Goal: Task Accomplishment & Management: Complete application form

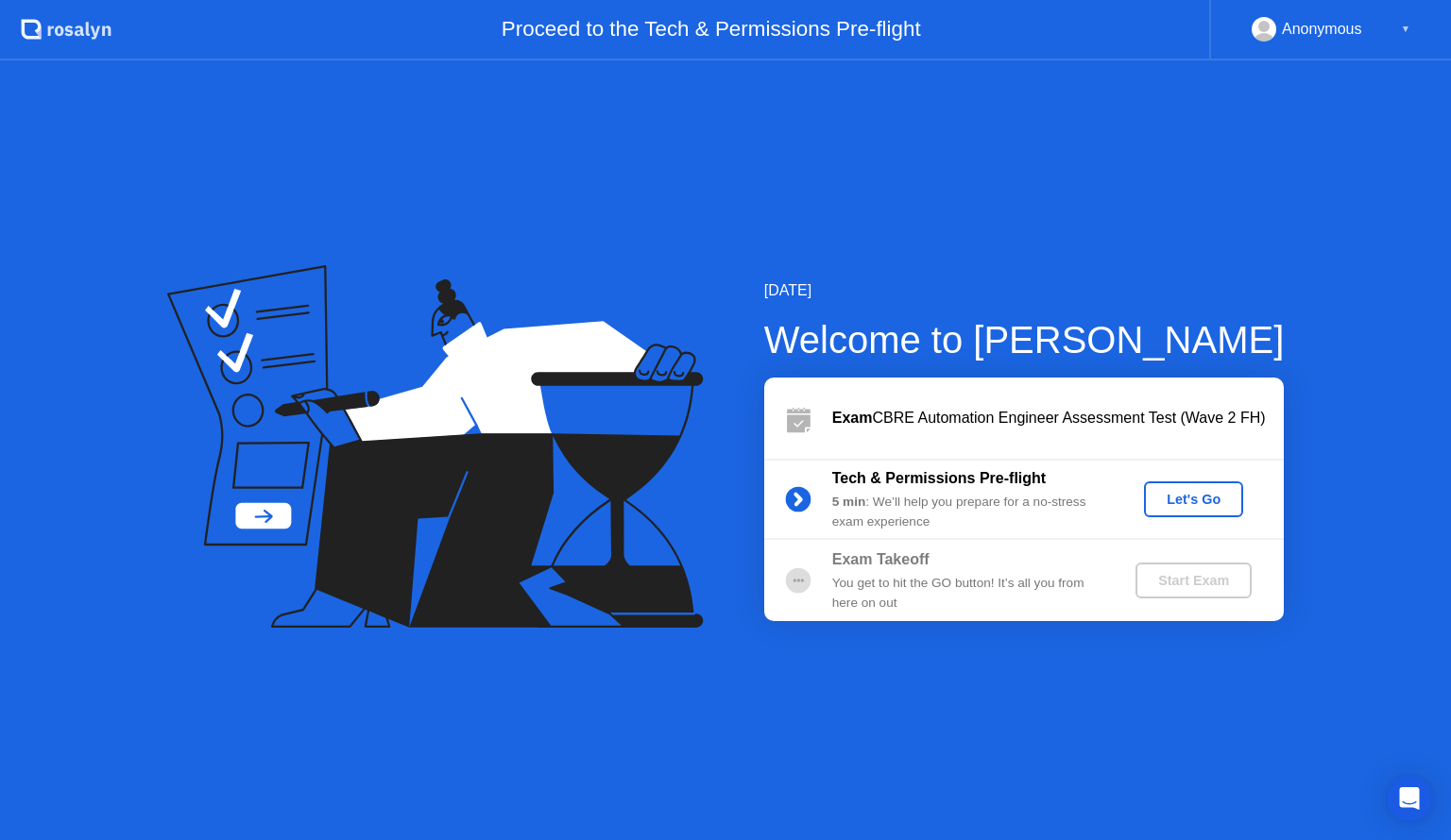
click at [1179, 492] on div "Let's Go" at bounding box center [1194, 499] width 84 height 15
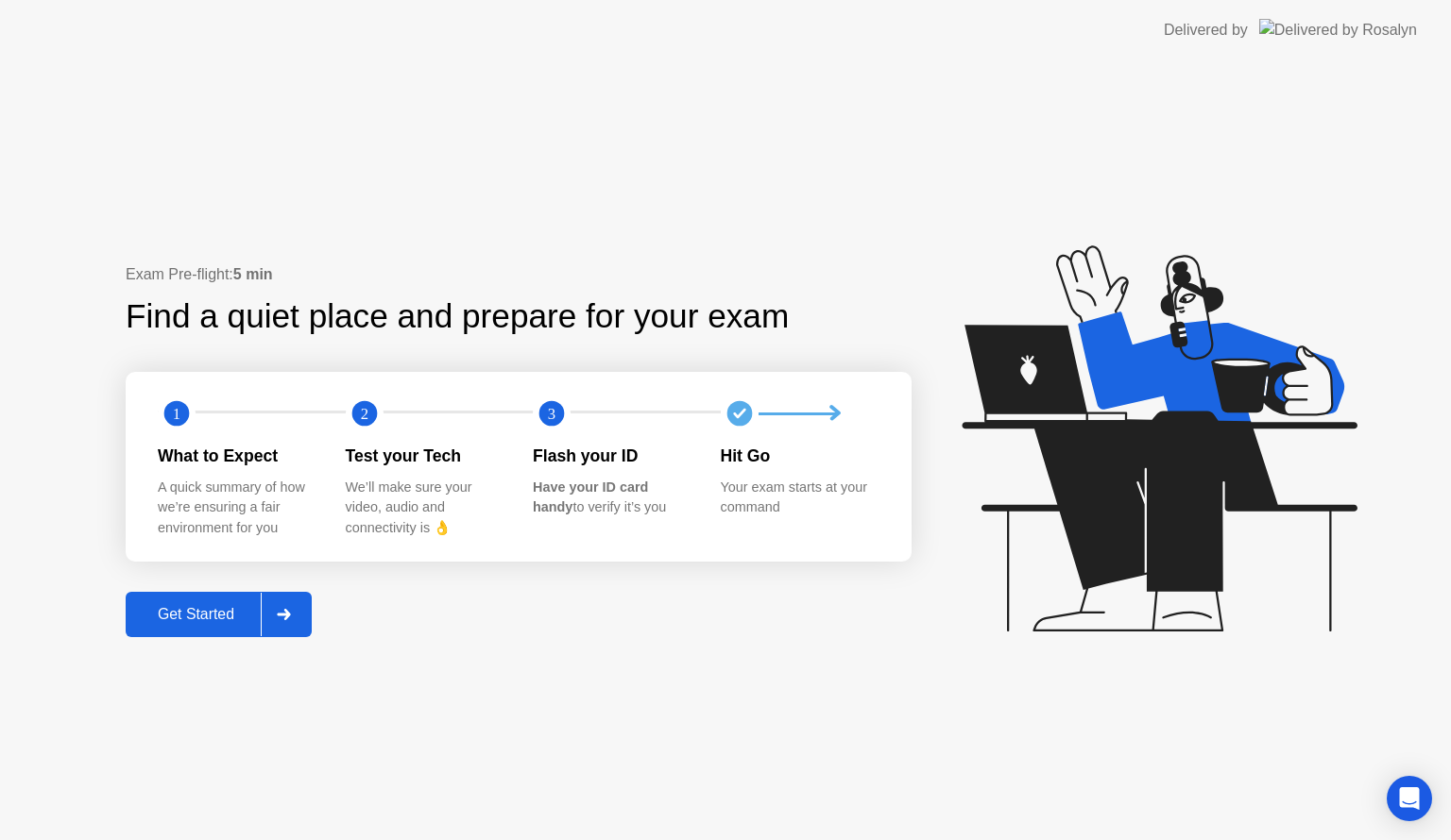
click at [291, 597] on div at bounding box center [284, 614] width 45 height 43
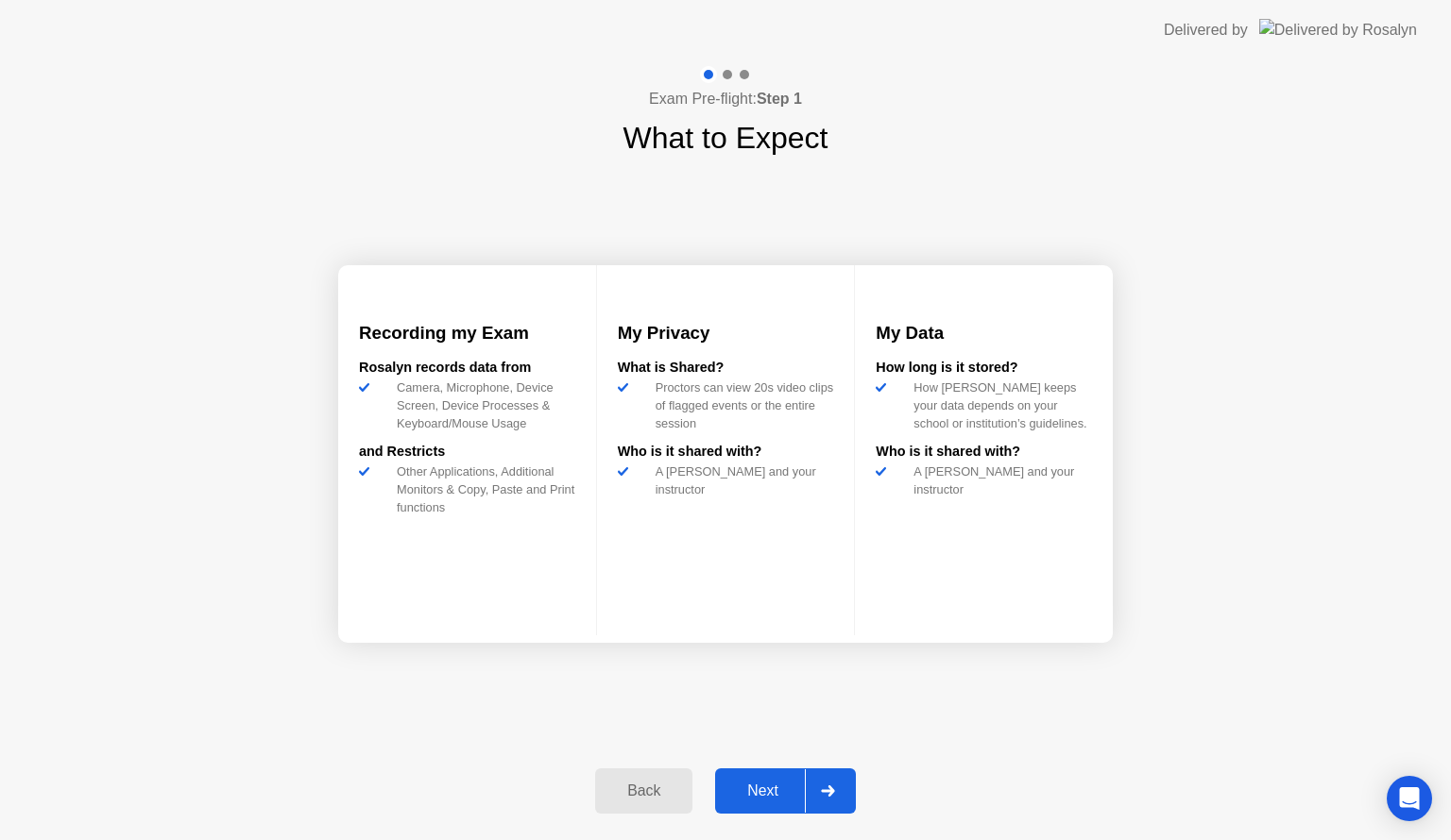
click at [819, 798] on div at bounding box center [828, 791] width 45 height 43
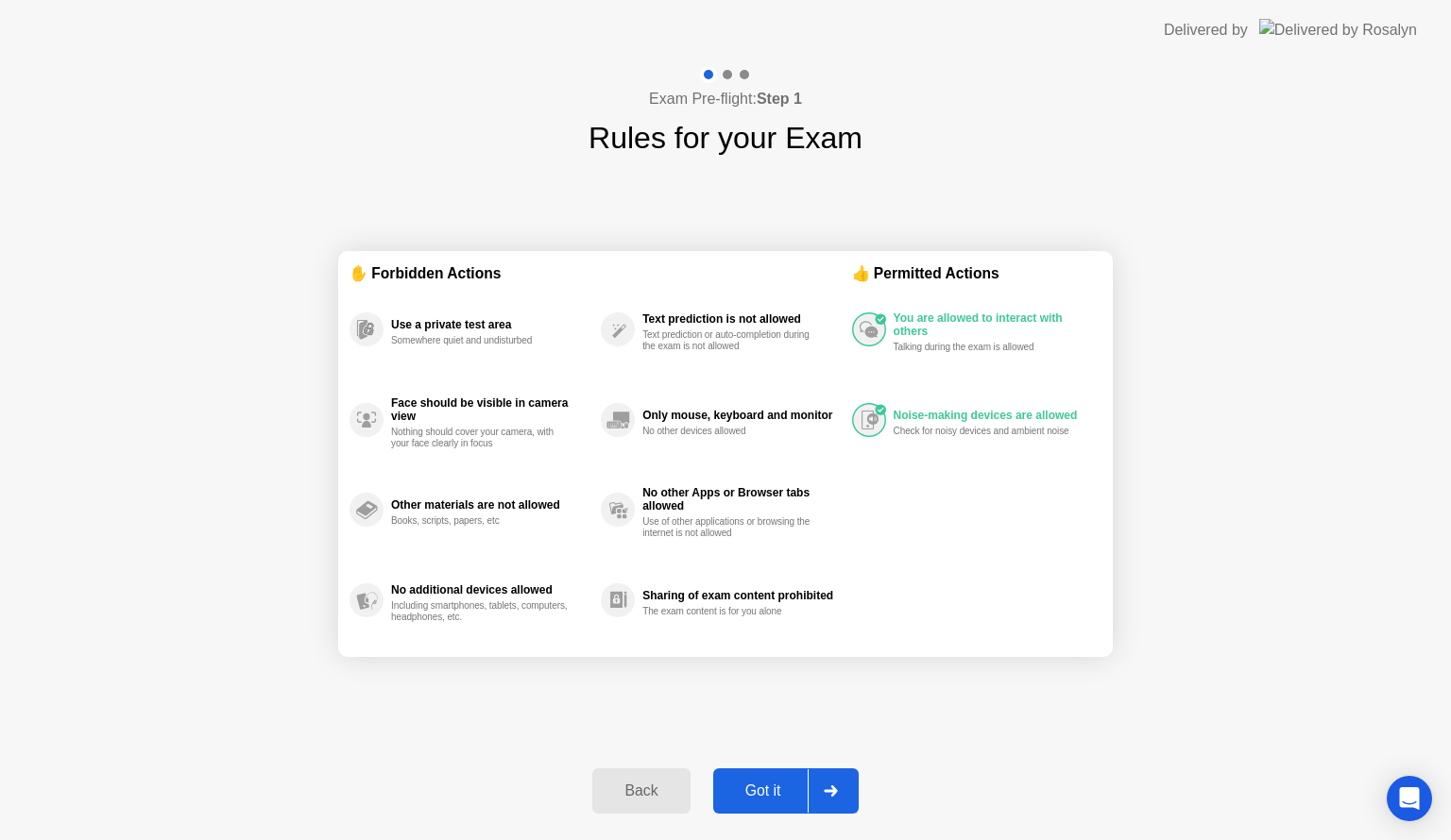
click at [819, 798] on div at bounding box center [831, 791] width 45 height 43
select select "**********"
select select "*******"
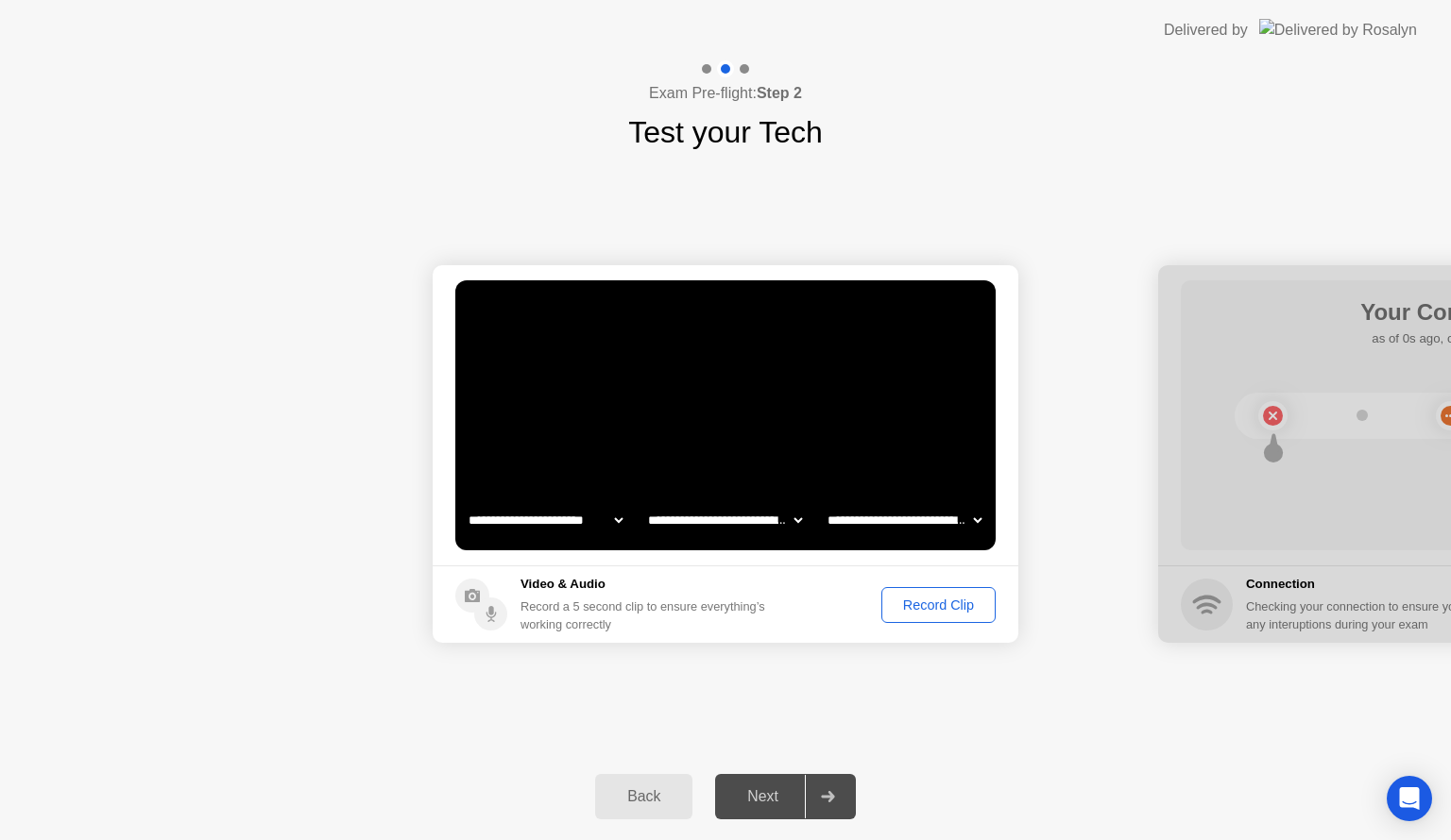
click at [670, 803] on div "Back" at bounding box center [644, 797] width 86 height 17
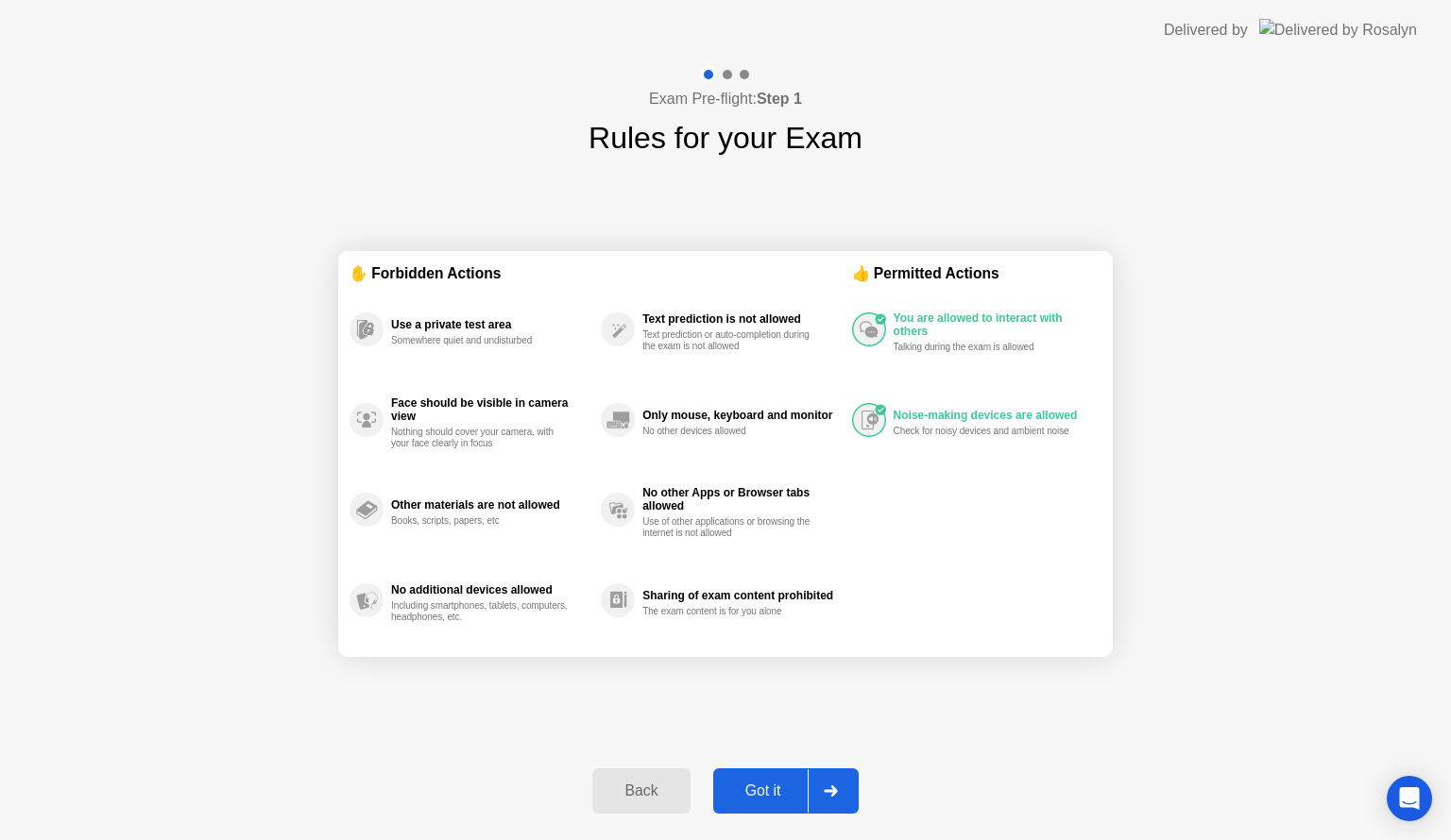
click at [790, 800] on div "Got it" at bounding box center [763, 791] width 88 height 17
select select "**********"
select select "*******"
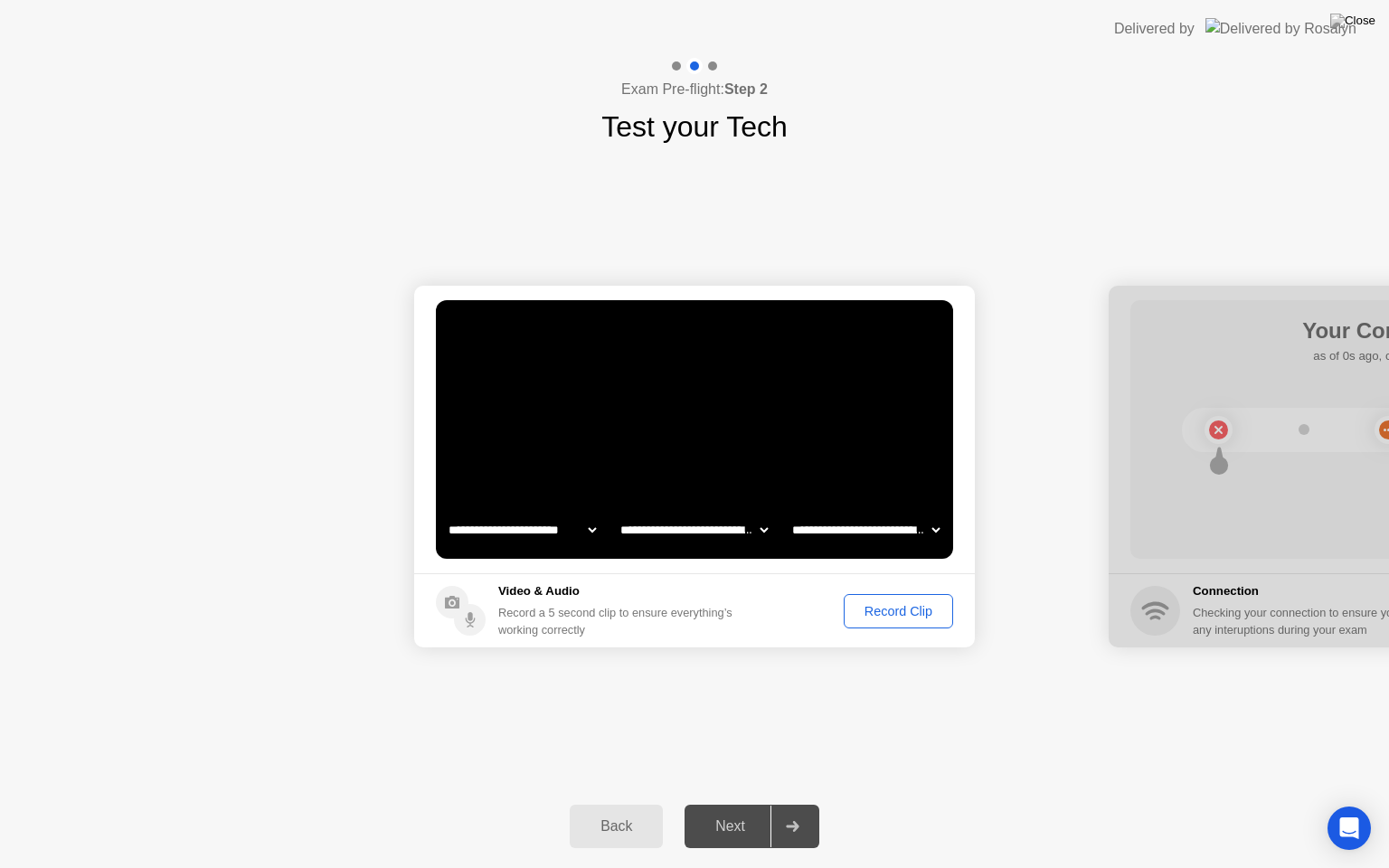
click at [895, 609] on div "Record Clip" at bounding box center [898, 611] width 97 height 14
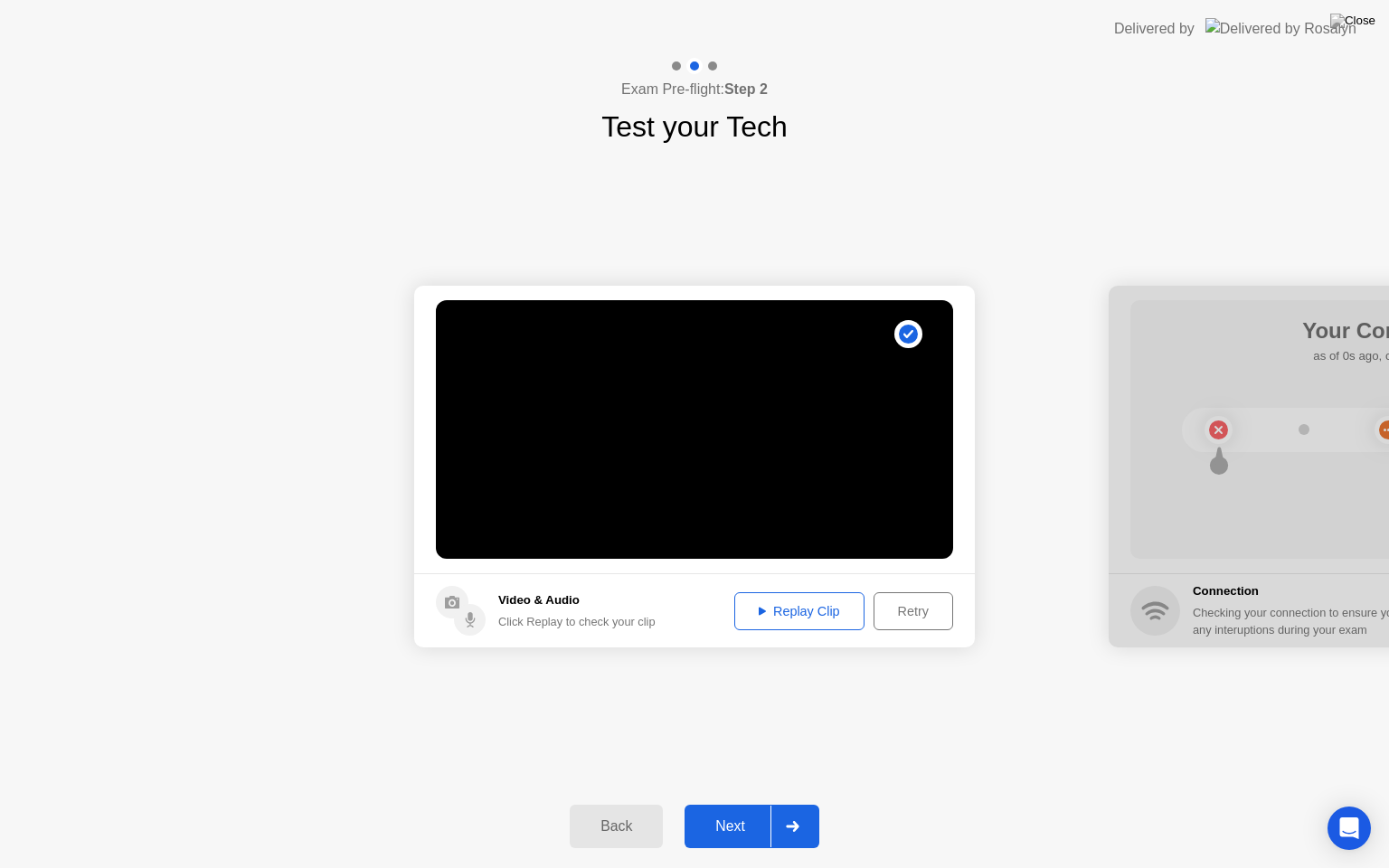
click at [755, 804] on div "Next" at bounding box center [730, 826] width 81 height 16
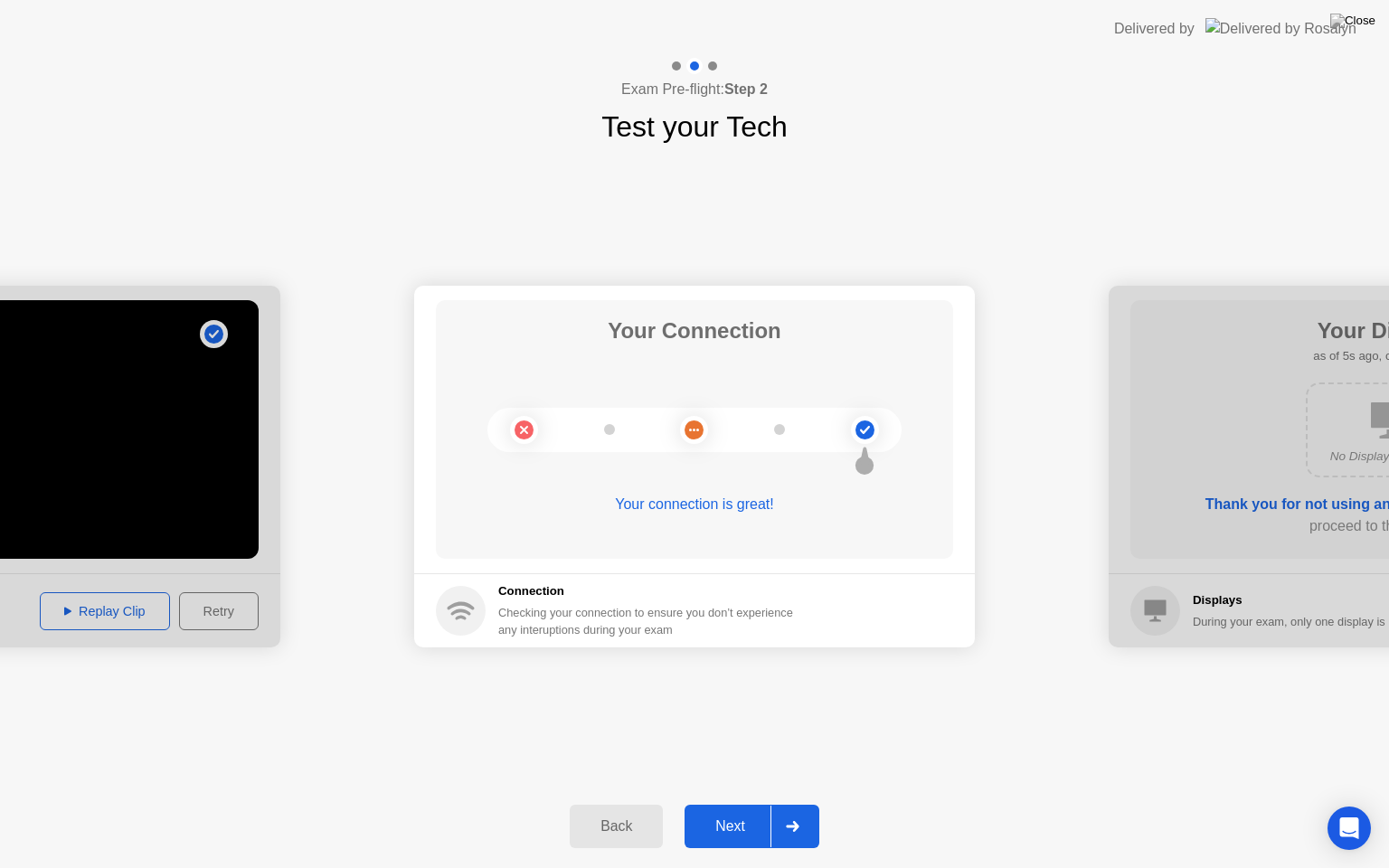
click at [738, 804] on div "Next" at bounding box center [730, 826] width 81 height 16
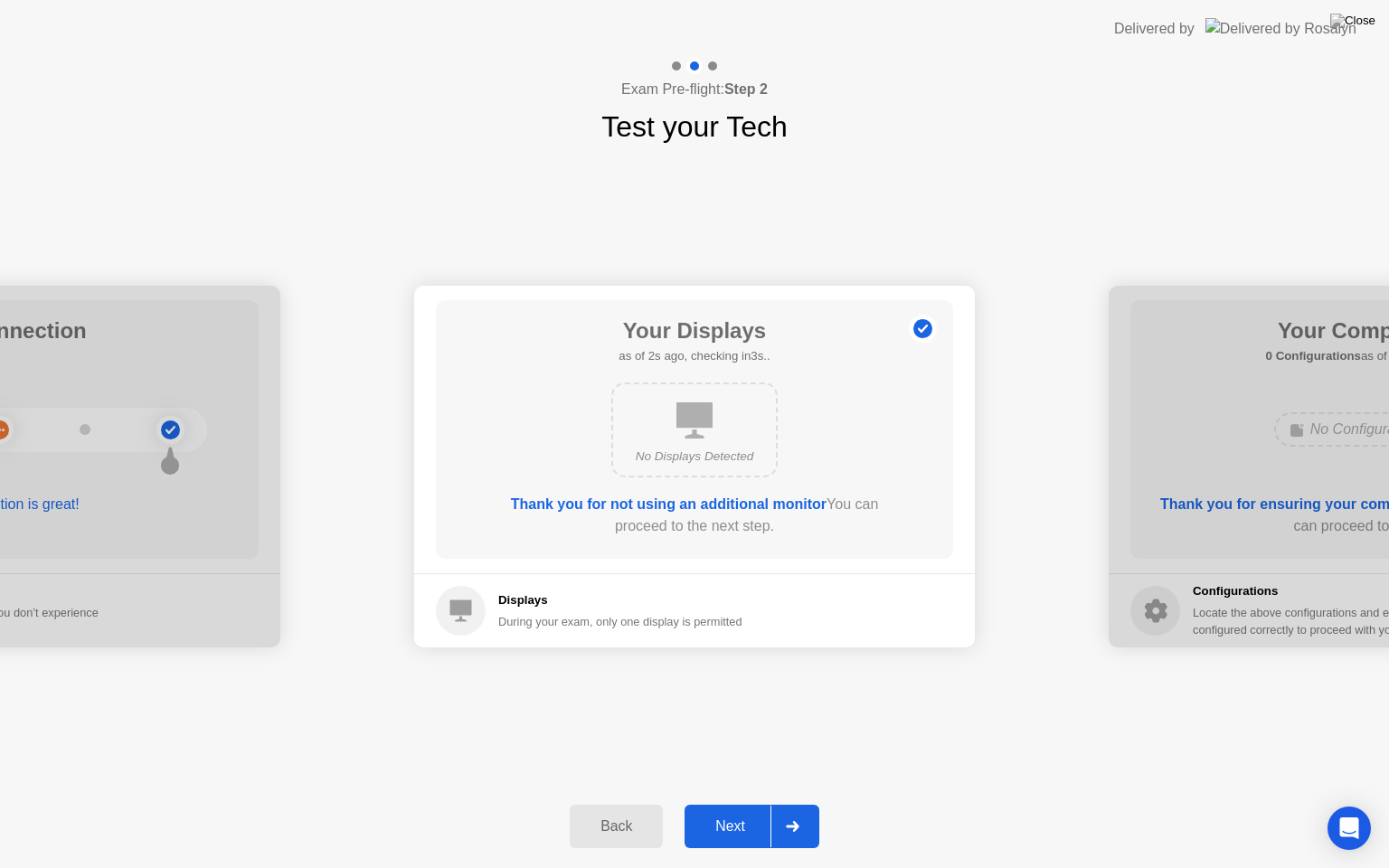
click at [761, 804] on div "Next" at bounding box center [730, 826] width 81 height 16
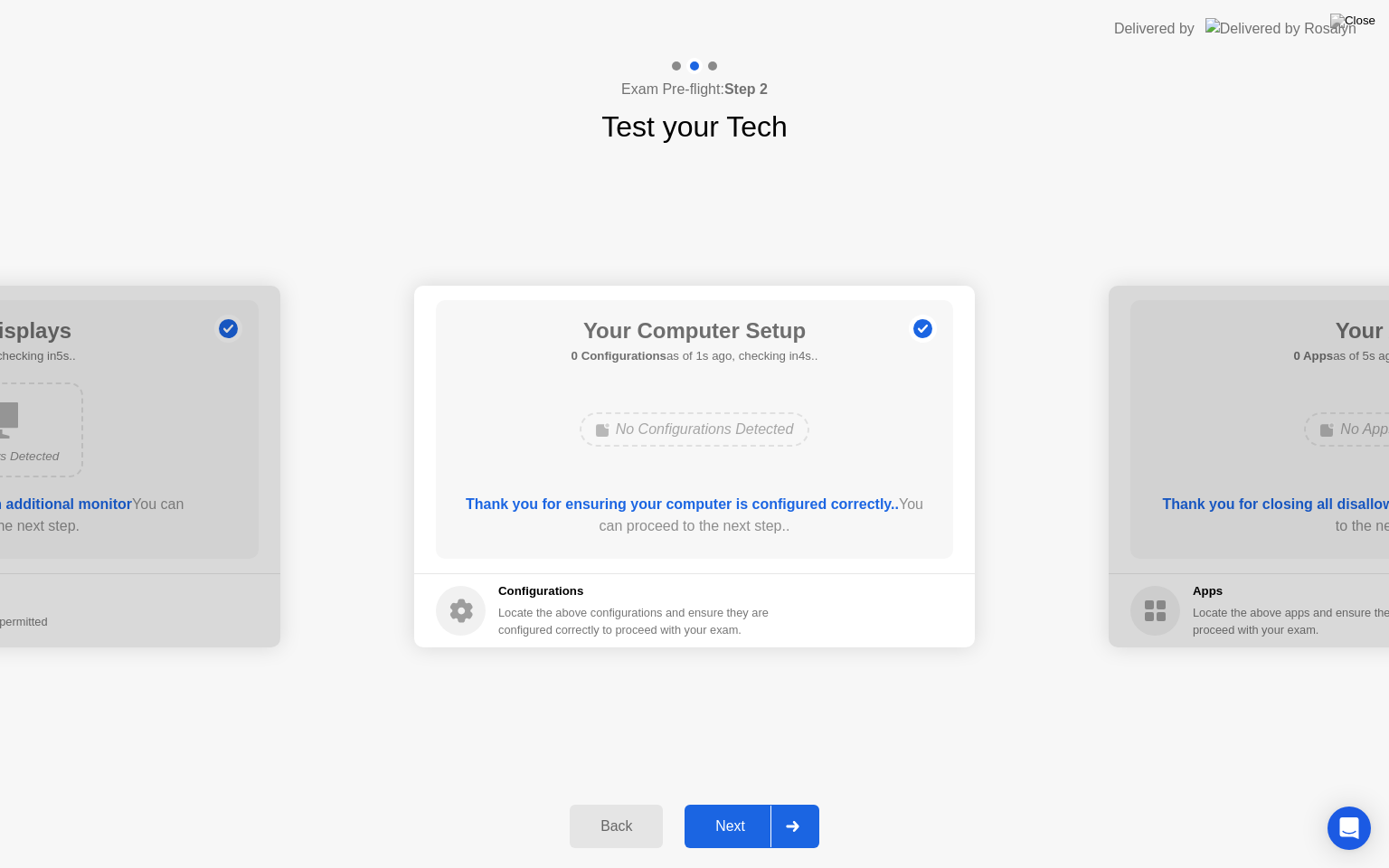
click at [761, 804] on div "Next" at bounding box center [730, 826] width 81 height 16
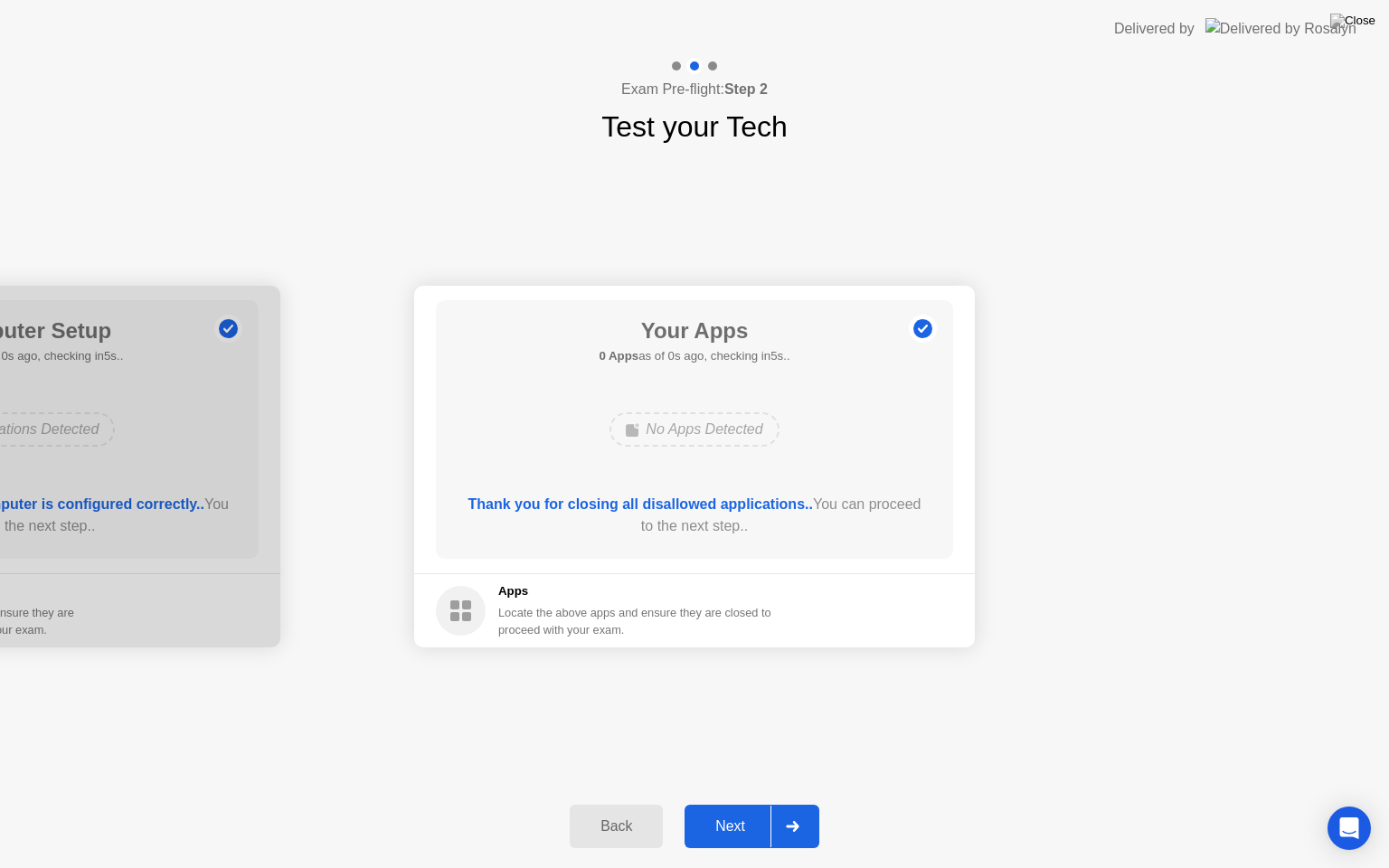
click at [761, 804] on div "Next" at bounding box center [730, 826] width 81 height 16
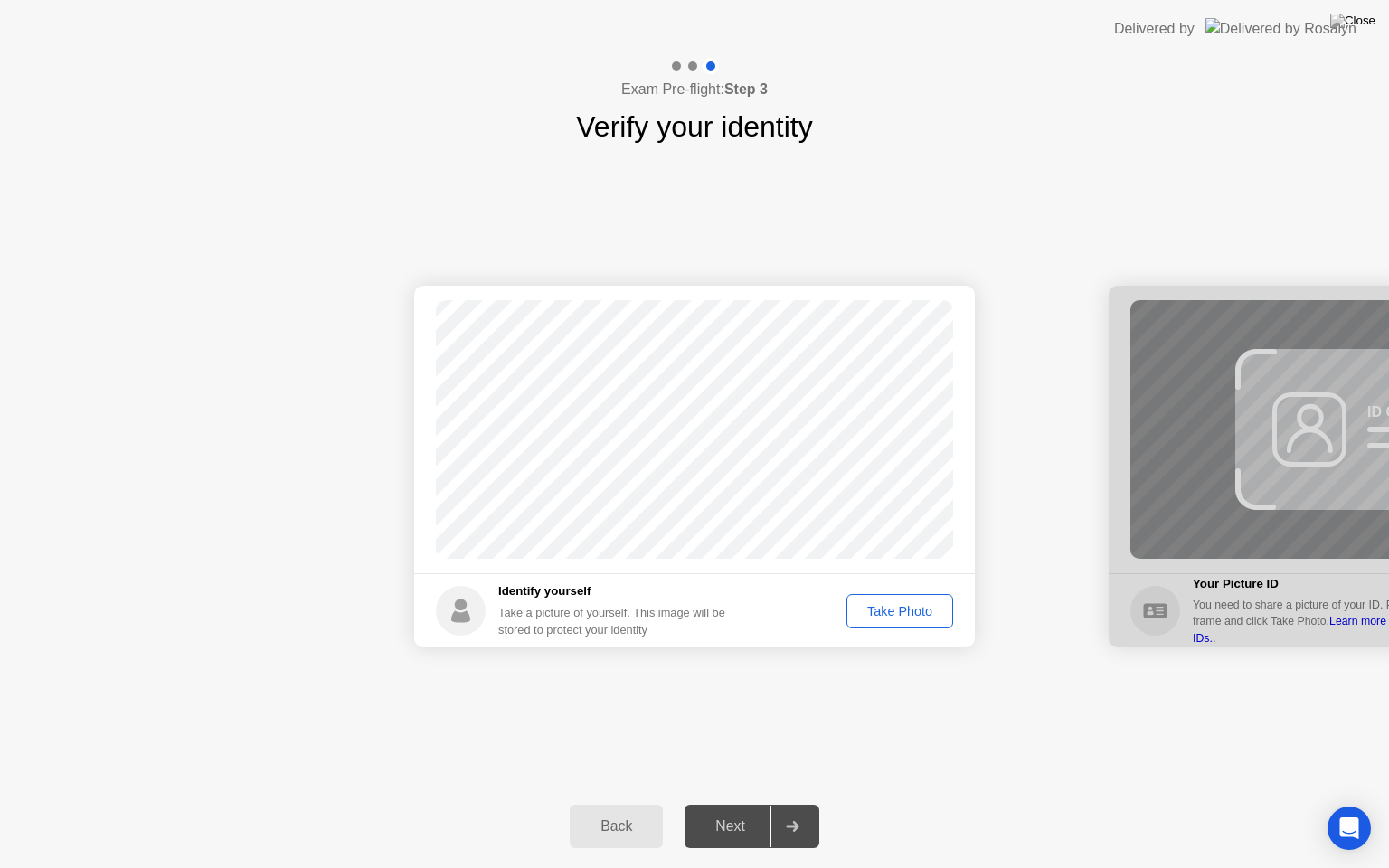
click at [903, 605] on div "Take Photo" at bounding box center [899, 611] width 94 height 14
click at [761, 804] on div "Next" at bounding box center [730, 826] width 81 height 16
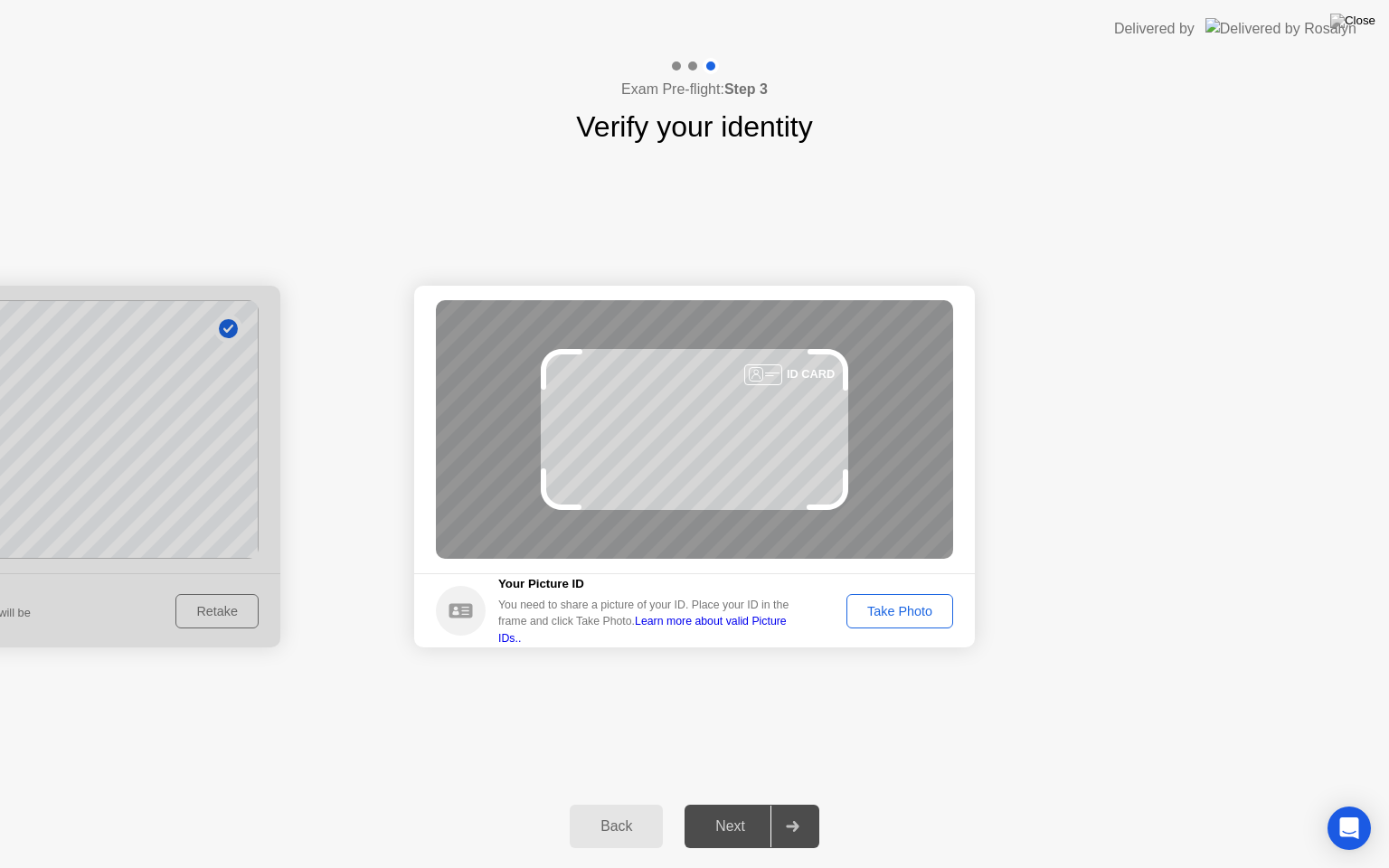
click at [900, 616] on div "Take Photo" at bounding box center [899, 611] width 94 height 14
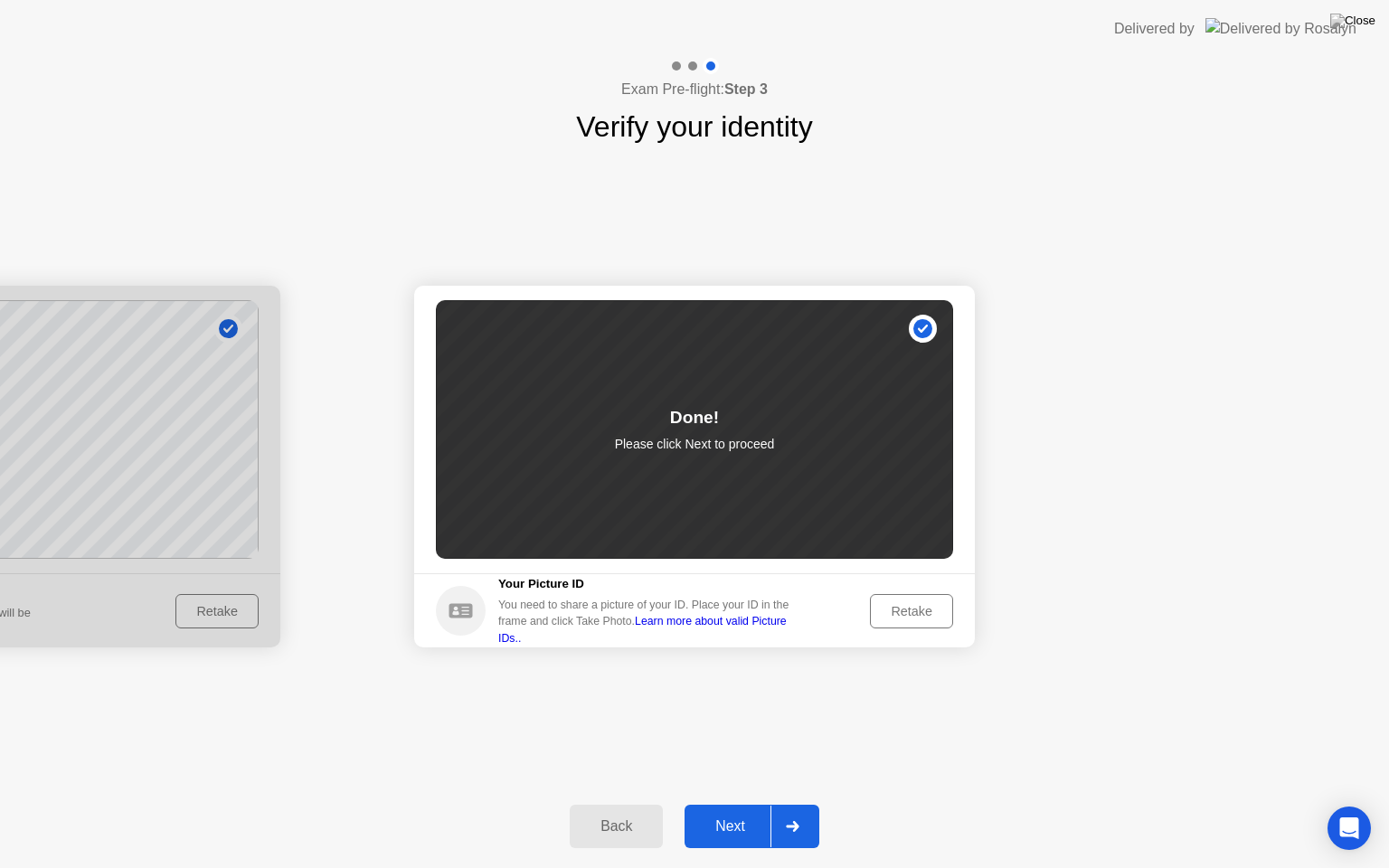
click at [768, 804] on div "Next" at bounding box center [730, 826] width 81 height 16
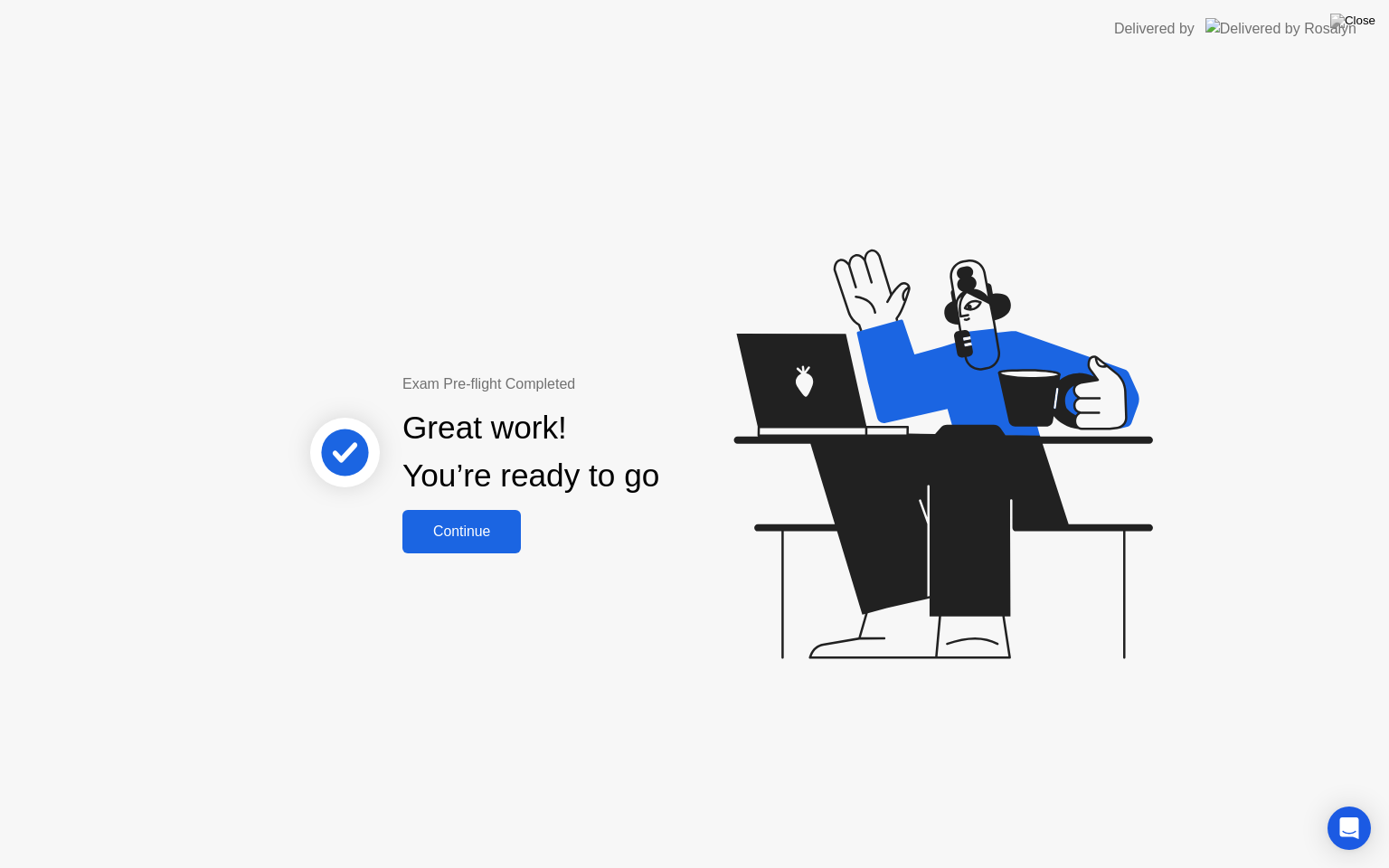
click at [468, 526] on div "Continue" at bounding box center [461, 531] width 108 height 16
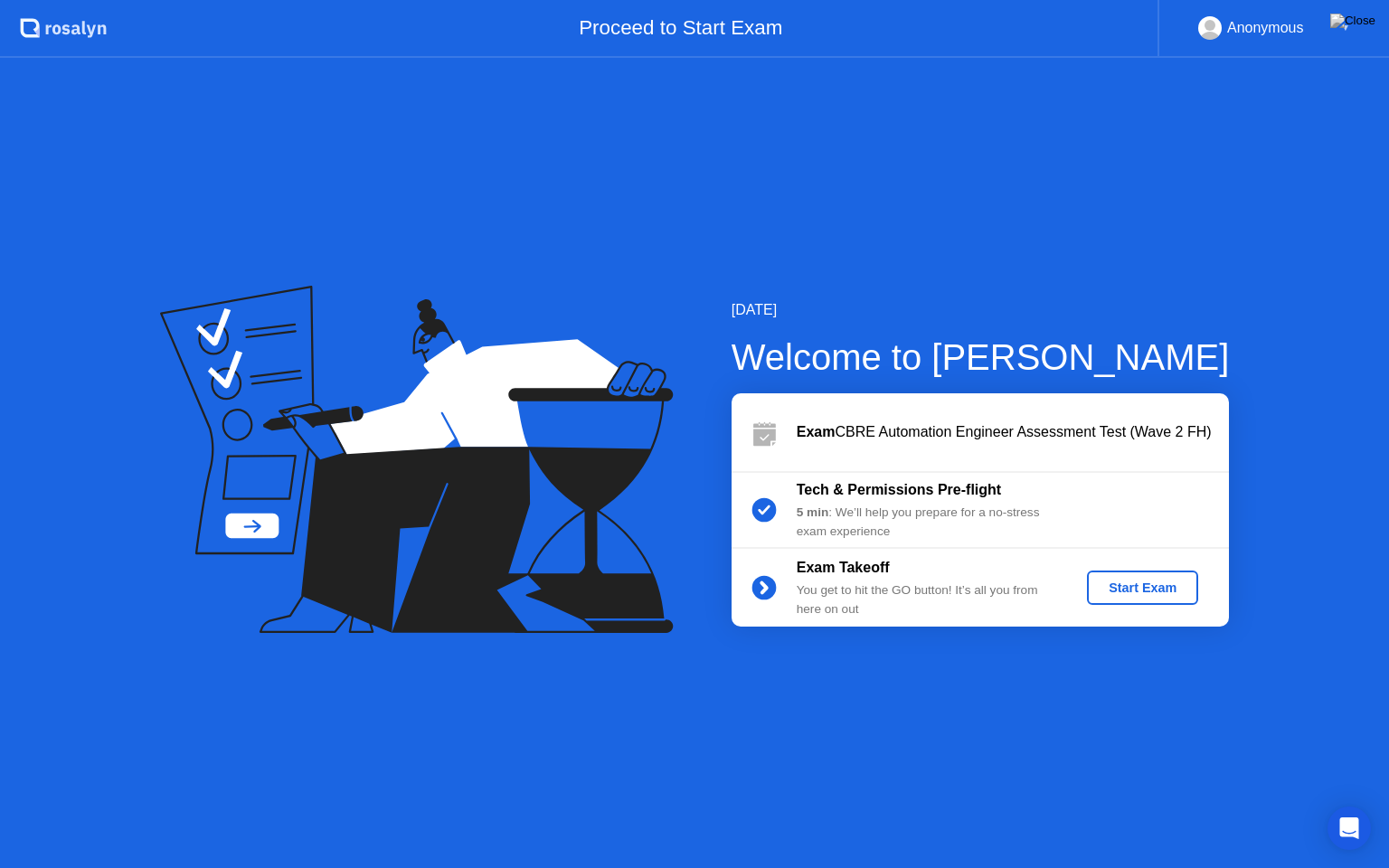
click at [1132, 583] on div "Start Exam" at bounding box center [1142, 587] width 97 height 14
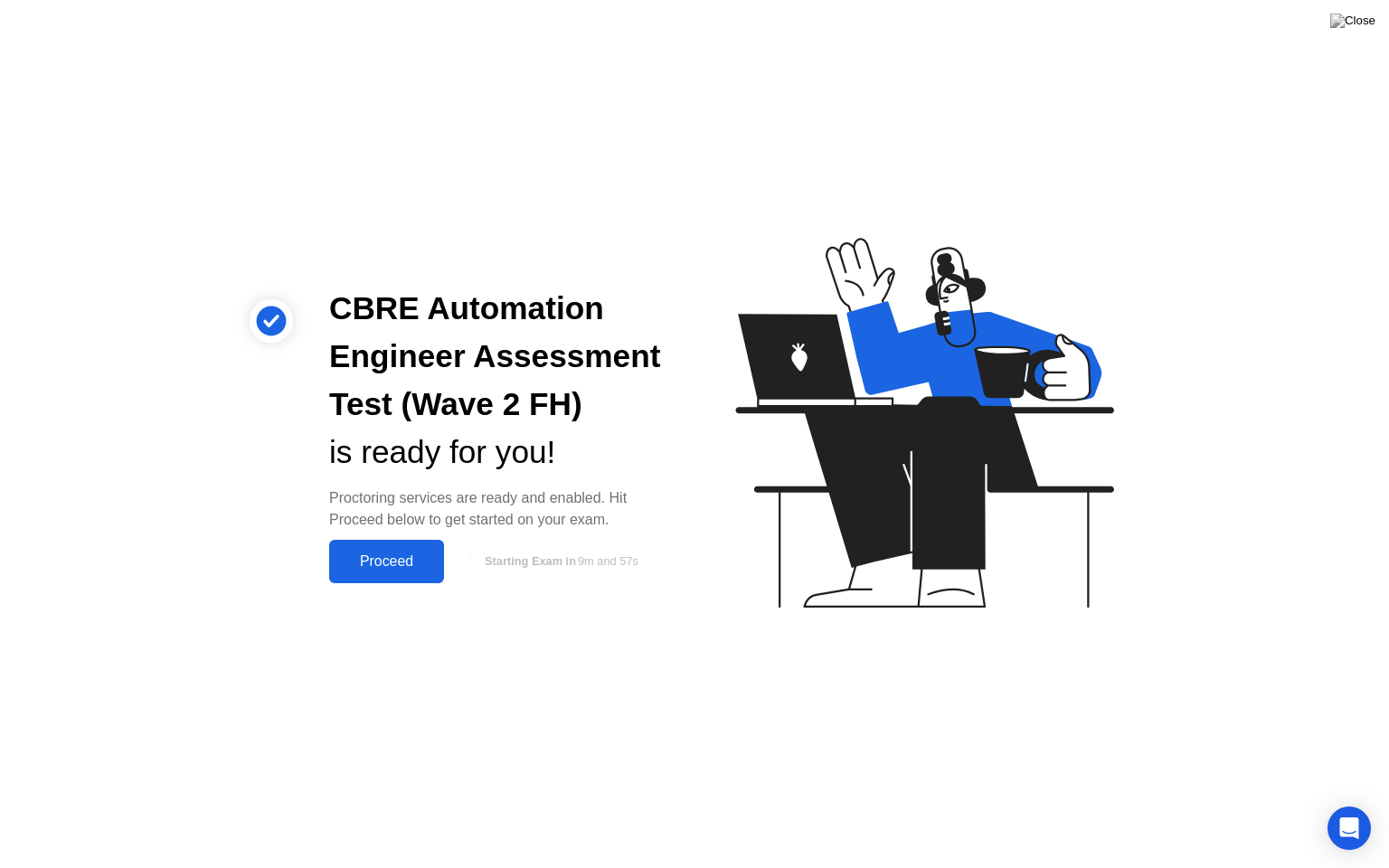
click at [405, 556] on div "Proceed" at bounding box center [386, 561] width 104 height 16
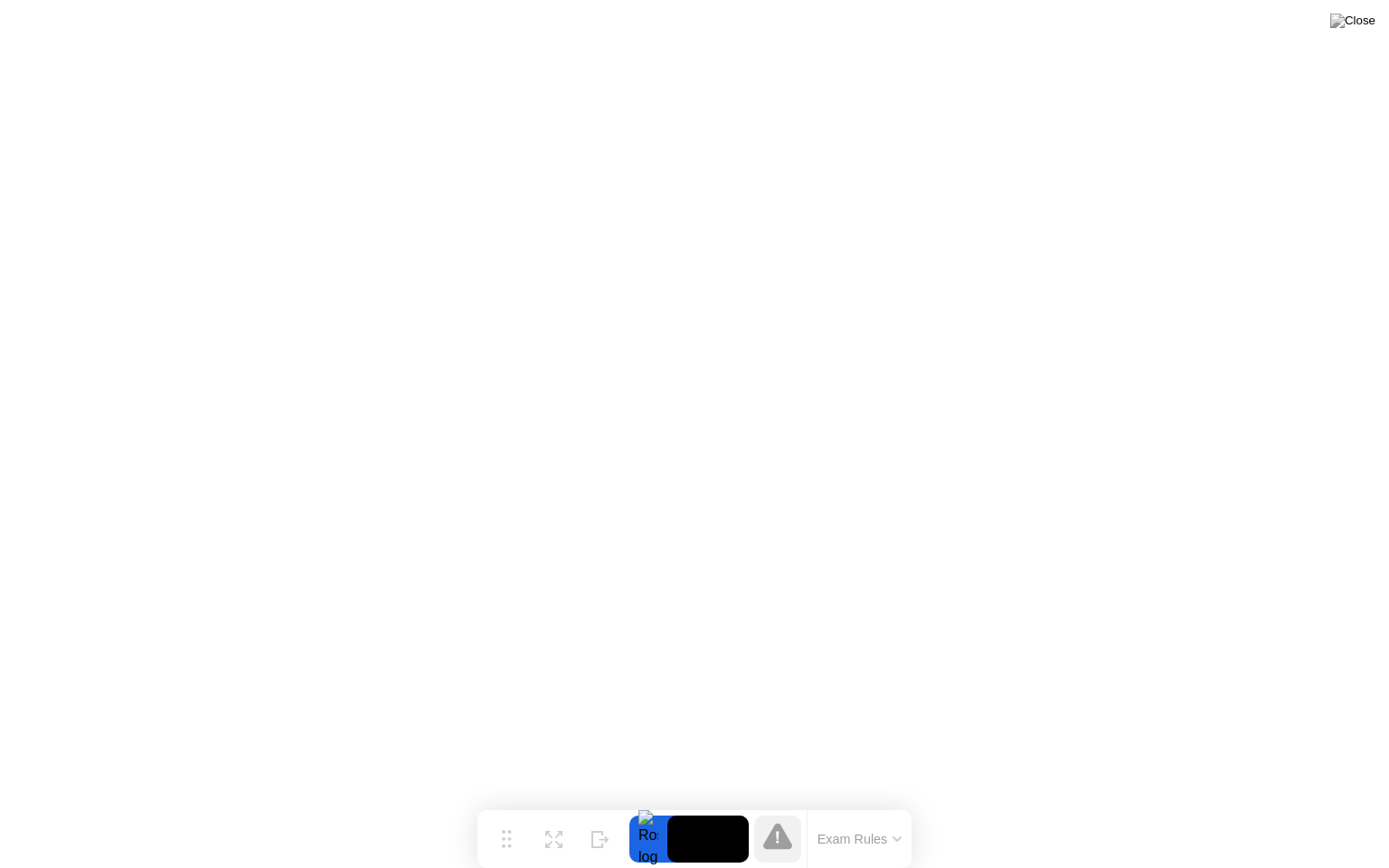
click at [650, 804] on div at bounding box center [648, 839] width 38 height 47
click at [776, 804] on icon at bounding box center [778, 836] width 4 height 12
click at [642, 804] on div at bounding box center [648, 839] width 38 height 47
click at [601, 804] on icon at bounding box center [600, 832] width 18 height 17
click at [1316, 804] on icon at bounding box center [1319, 832] width 10 height 15
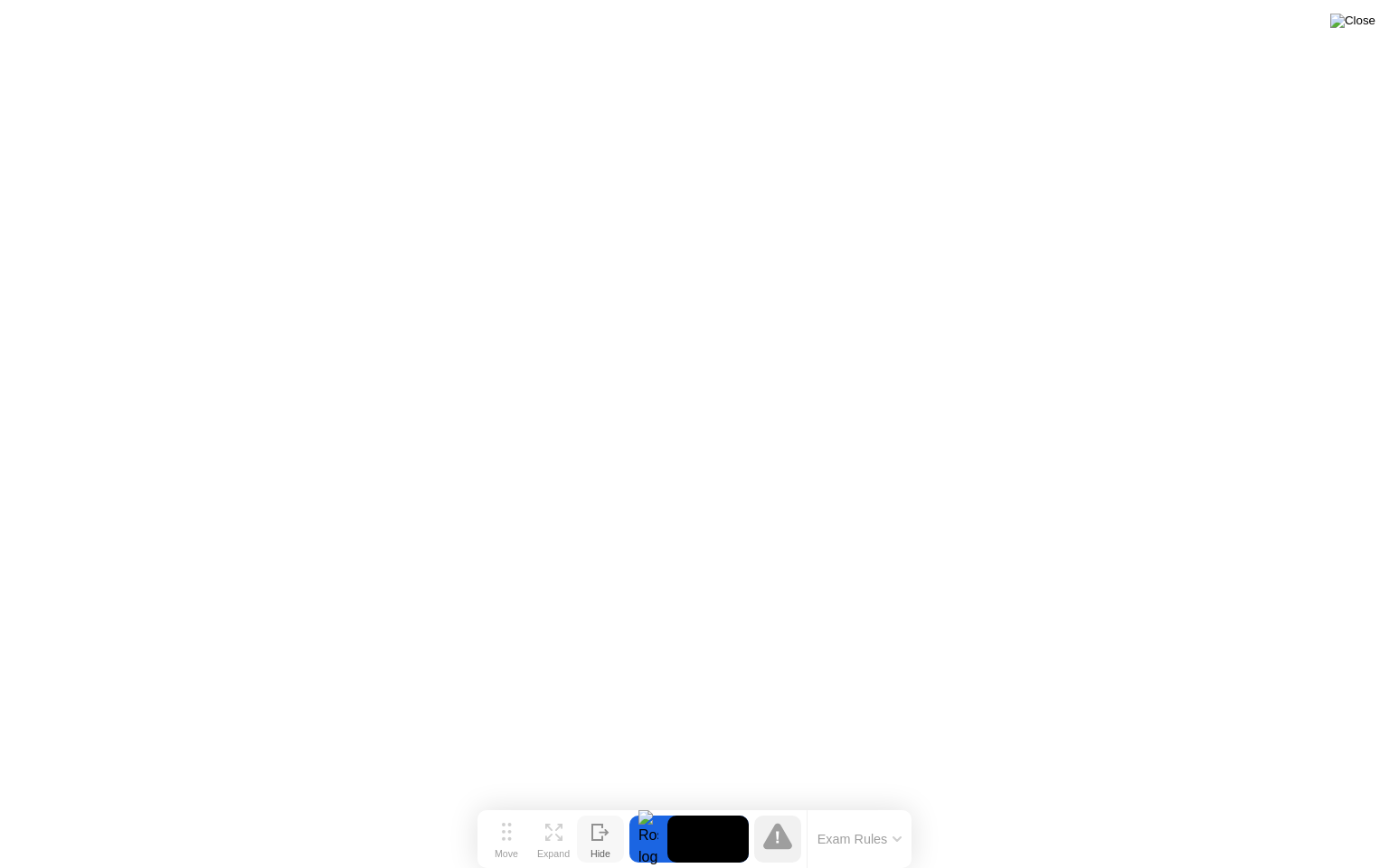
click at [1367, 23] on img at bounding box center [1353, 20] width 45 height 14
